Goal: Information Seeking & Learning: Learn about a topic

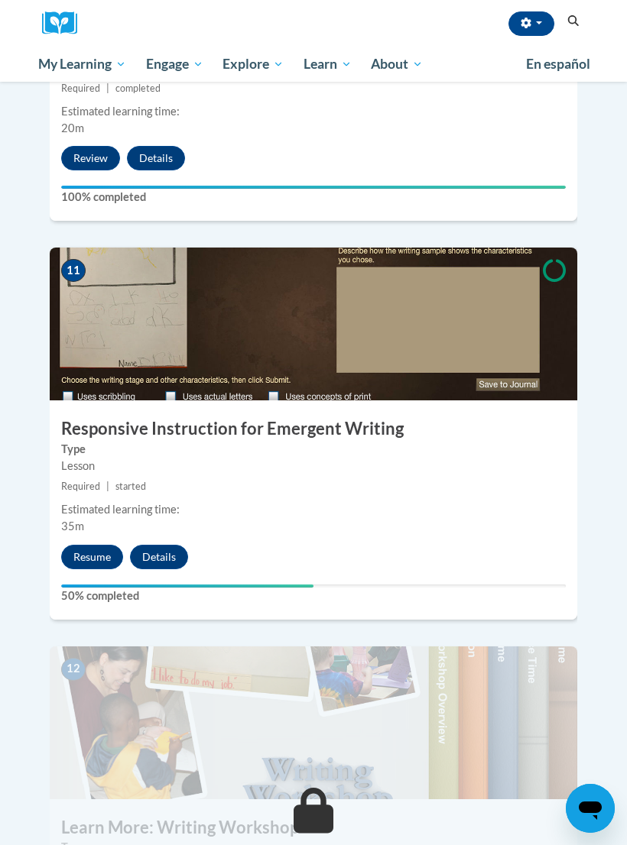
scroll to position [4184, 0]
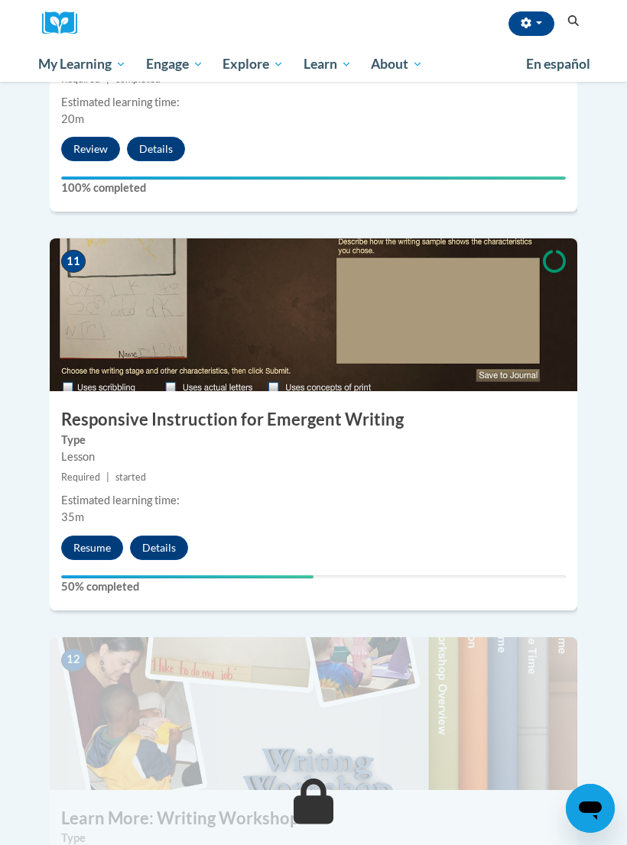
click at [86, 536] on button "Resume" at bounding box center [92, 548] width 62 height 24
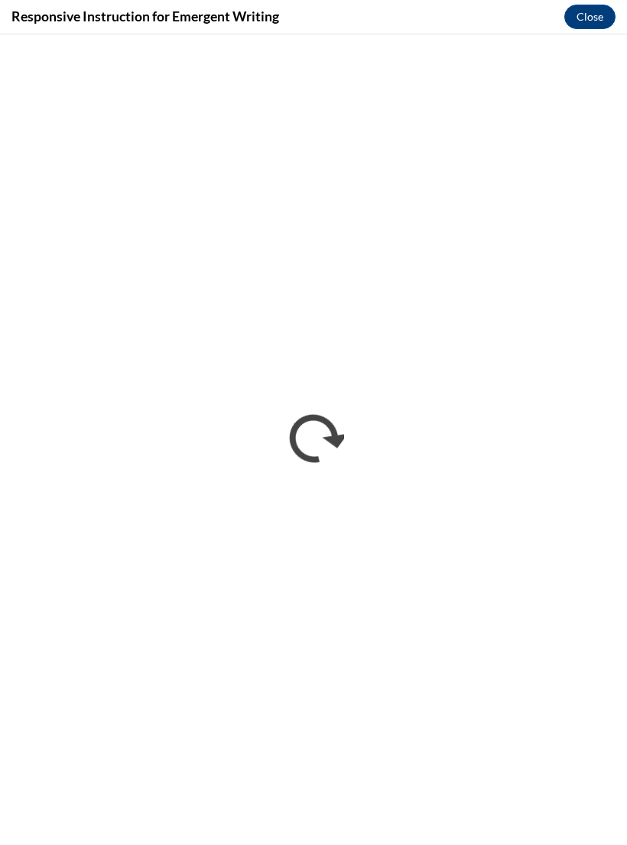
scroll to position [0, 0]
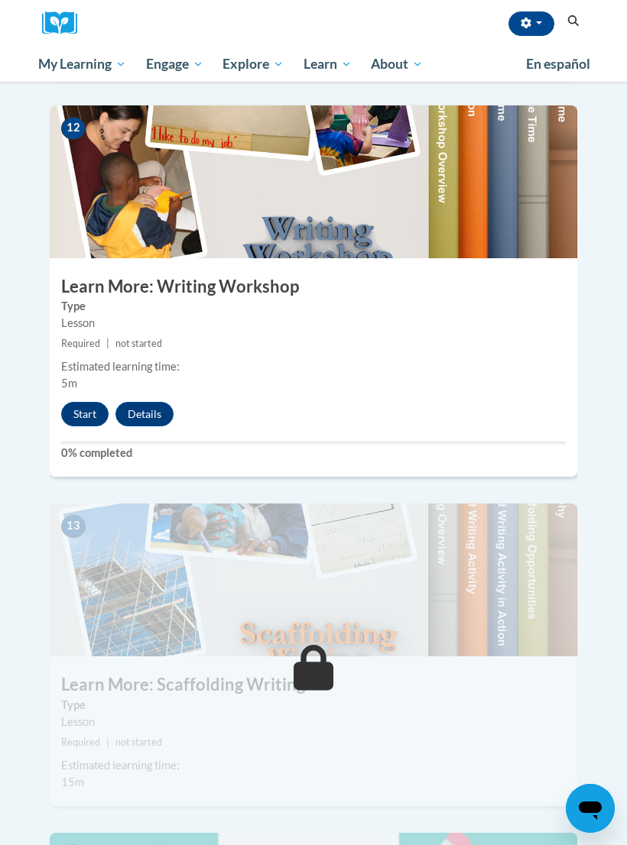
scroll to position [4716, 0]
click at [83, 403] on button "Start" at bounding box center [84, 415] width 47 height 24
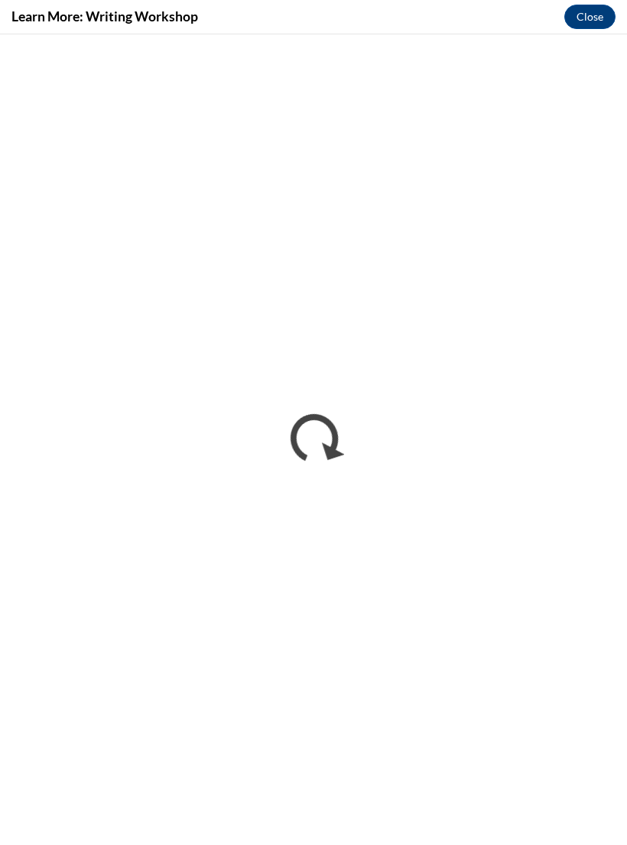
scroll to position [4712, 0]
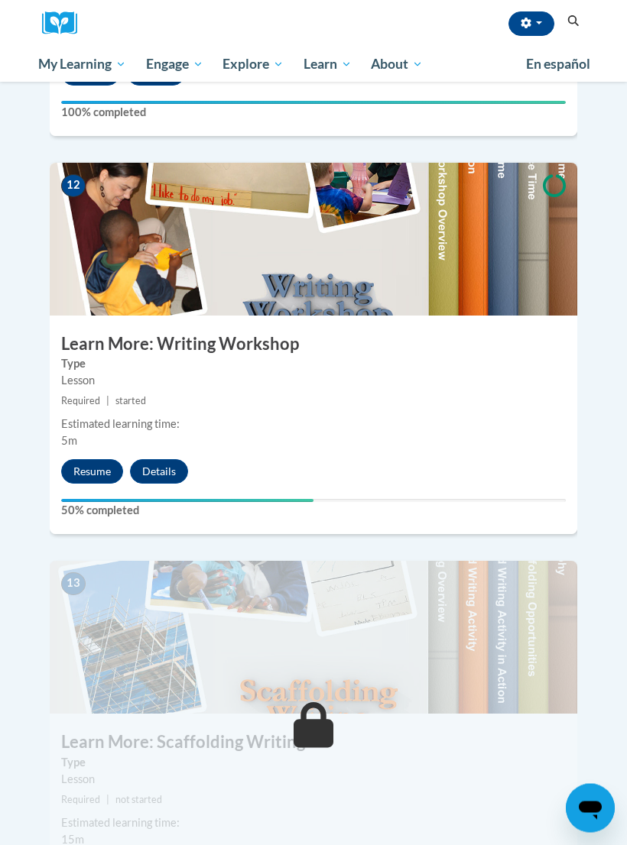
scroll to position [4659, 0]
click at [105, 459] on button "Resume" at bounding box center [92, 471] width 62 height 24
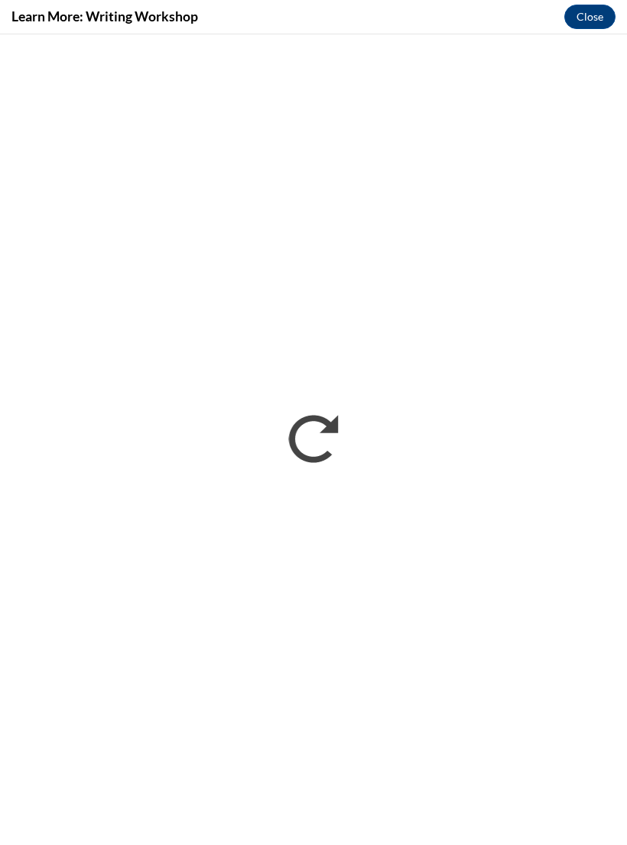
scroll to position [0, 0]
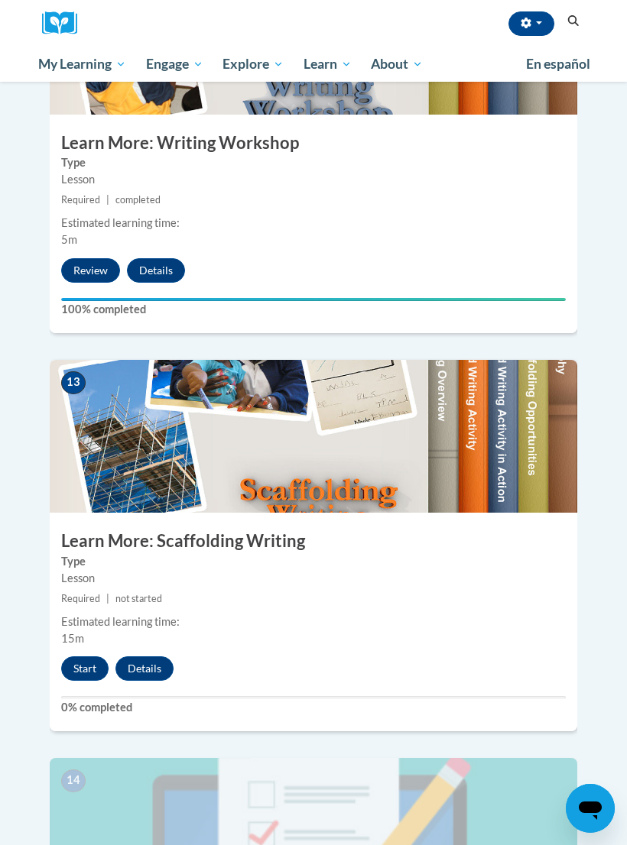
scroll to position [4874, 0]
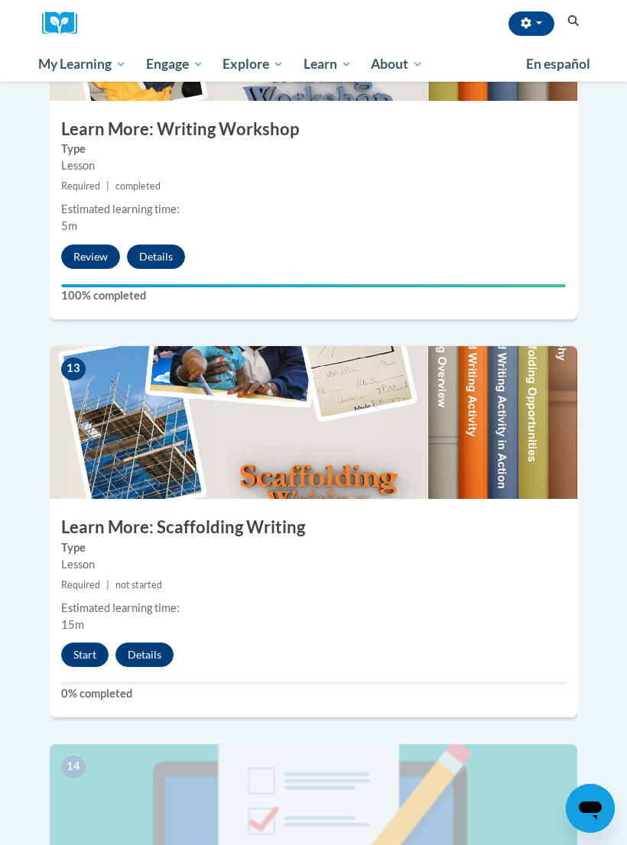
click at [92, 643] on button "Start" at bounding box center [84, 655] width 47 height 24
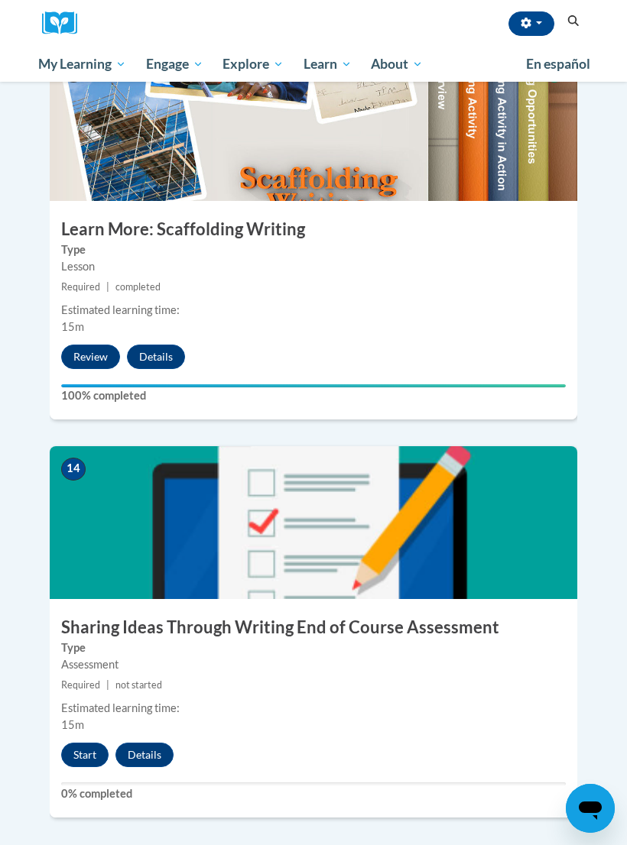
scroll to position [5171, 0]
